Goal: Find specific page/section: Find specific page/section

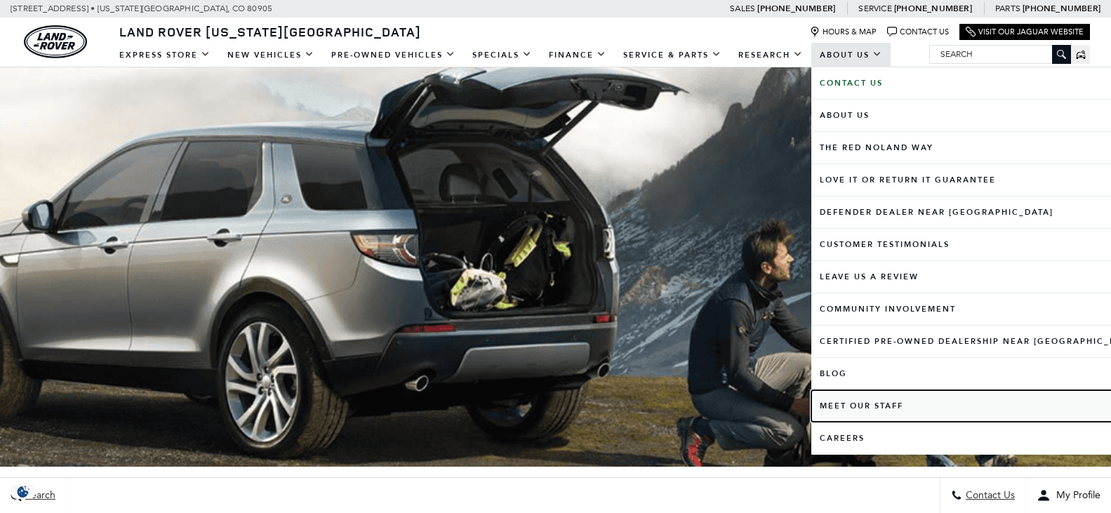
click at [854, 413] on link "Meet Our Staff" at bounding box center [978, 406] width 335 height 32
click at [852, 399] on link "Meet Our Staff" at bounding box center [978, 406] width 335 height 32
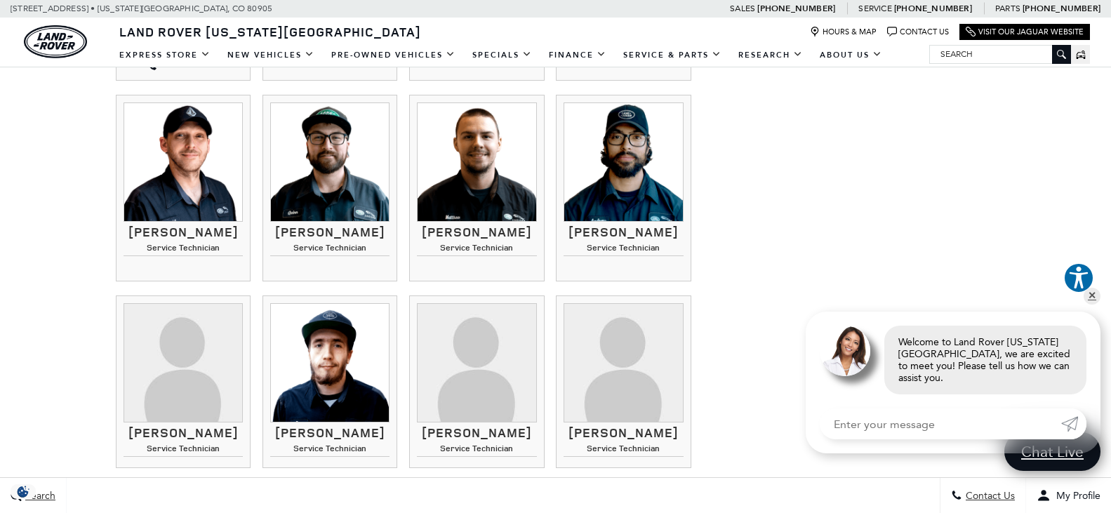
scroll to position [1263, 0]
